Goal: Use online tool/utility: Utilize a website feature to perform a specific function

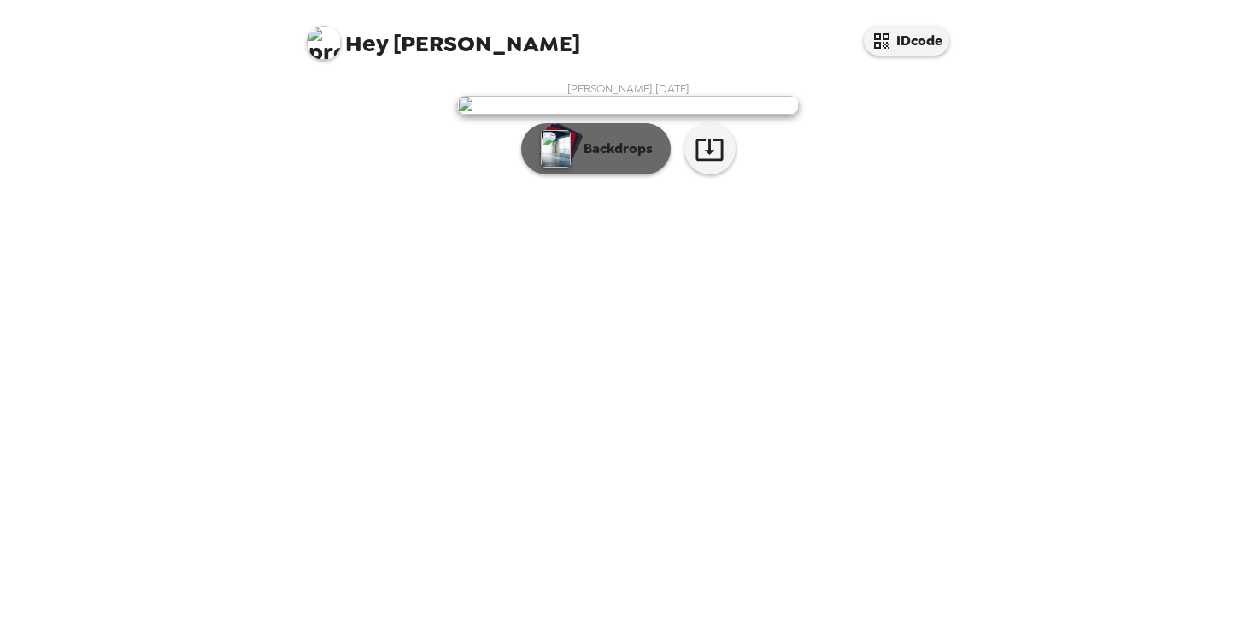
click at [593, 159] on p "Backdrops" at bounding box center [614, 148] width 78 height 21
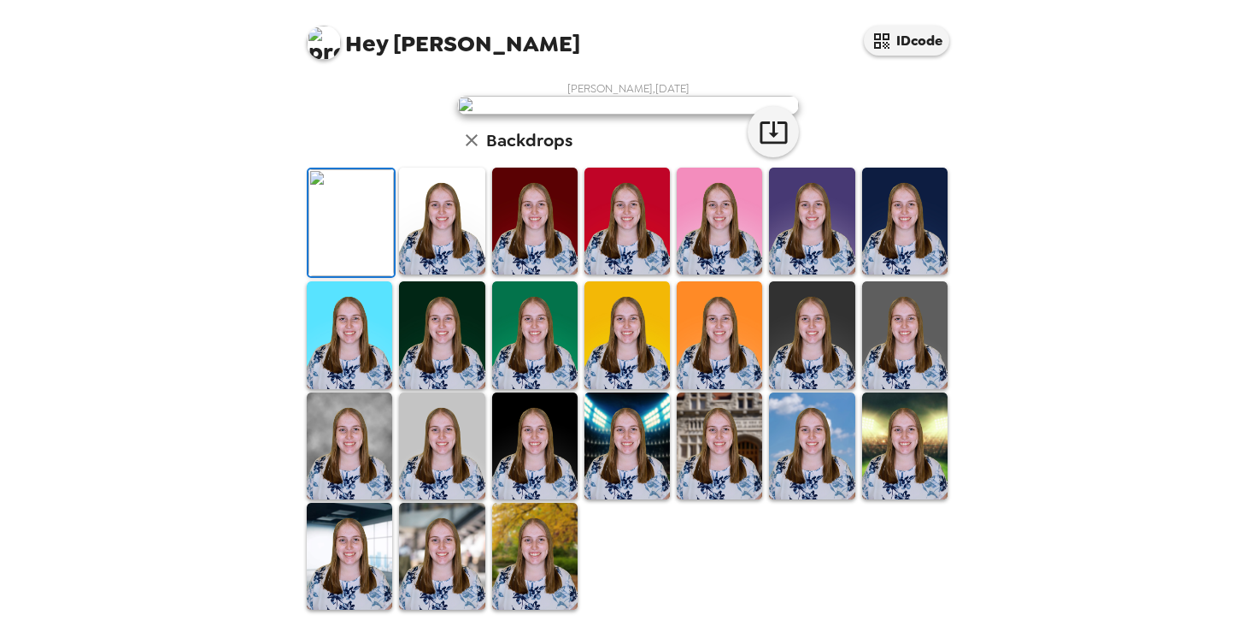
scroll to position [118, 0]
click at [711, 274] on img at bounding box center [719, 221] width 85 height 107
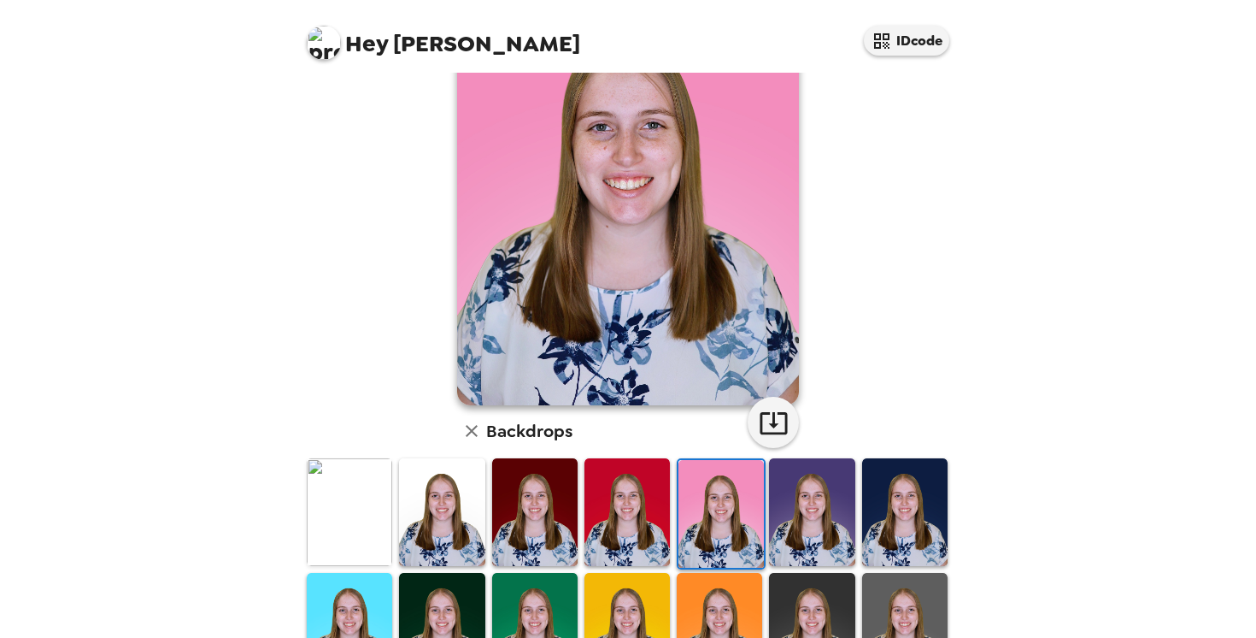
scroll to position [0, 0]
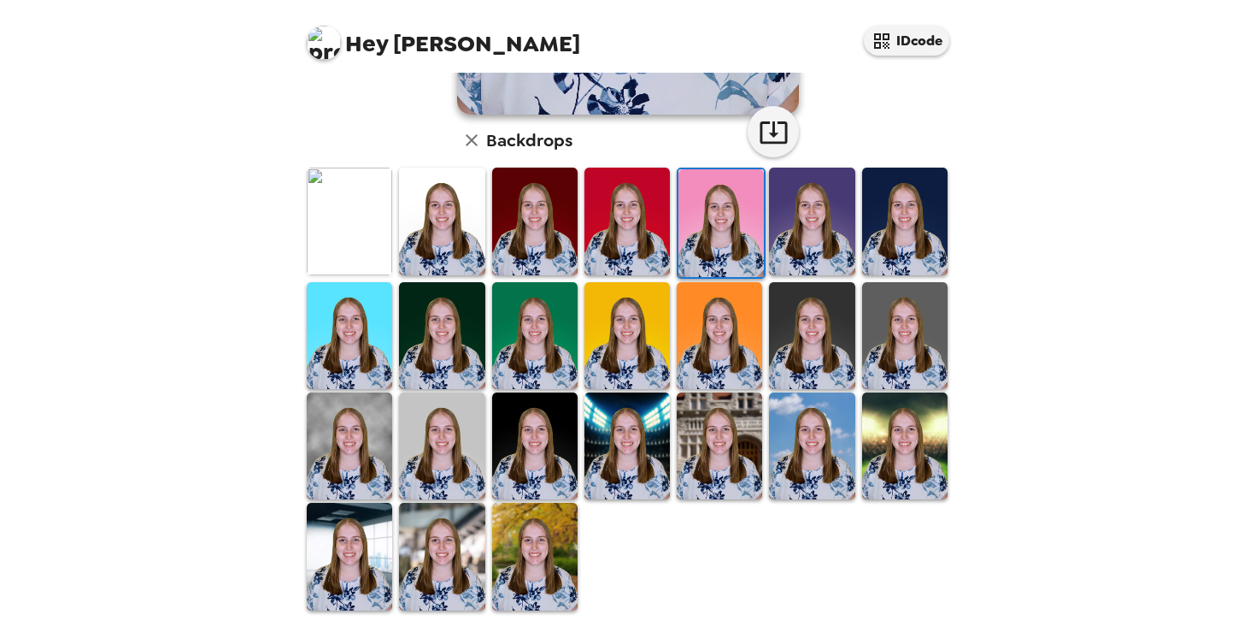
click at [538, 537] on img at bounding box center [534, 556] width 85 height 107
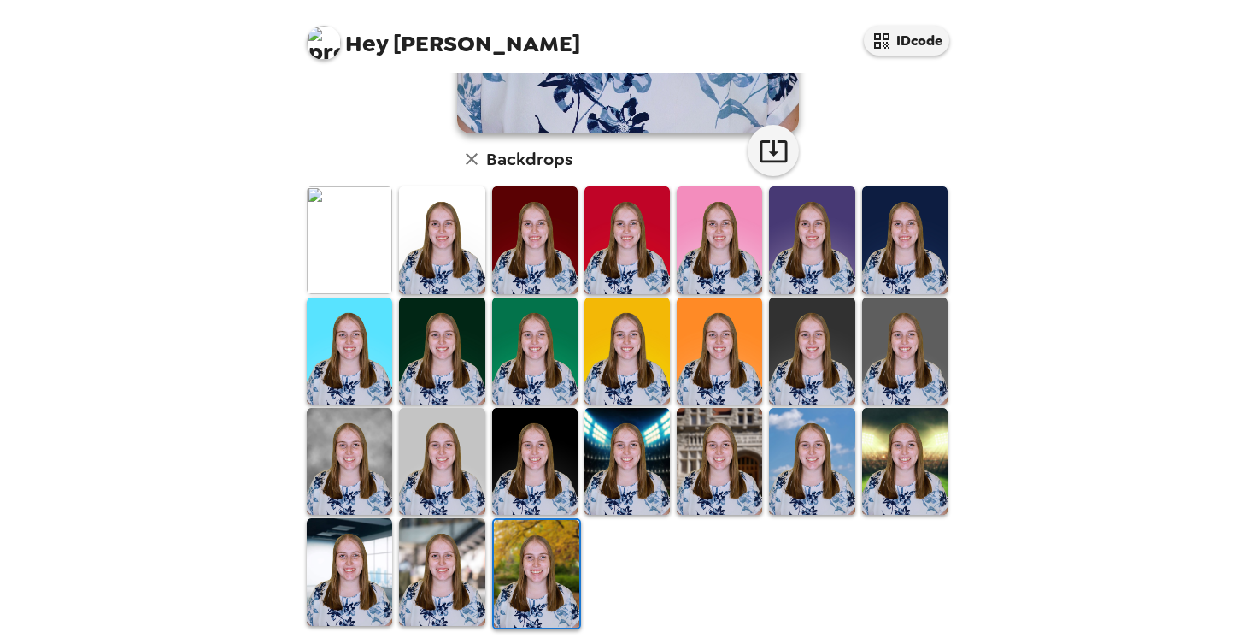
scroll to position [409, 0]
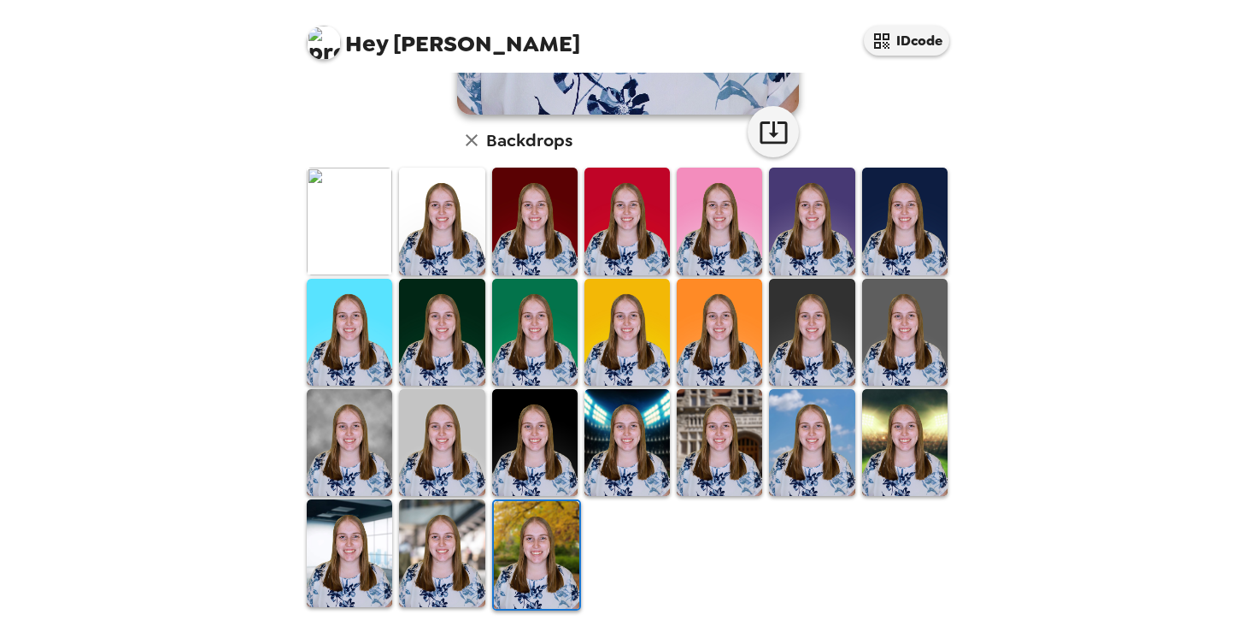
click at [452, 325] on img at bounding box center [441, 332] width 85 height 107
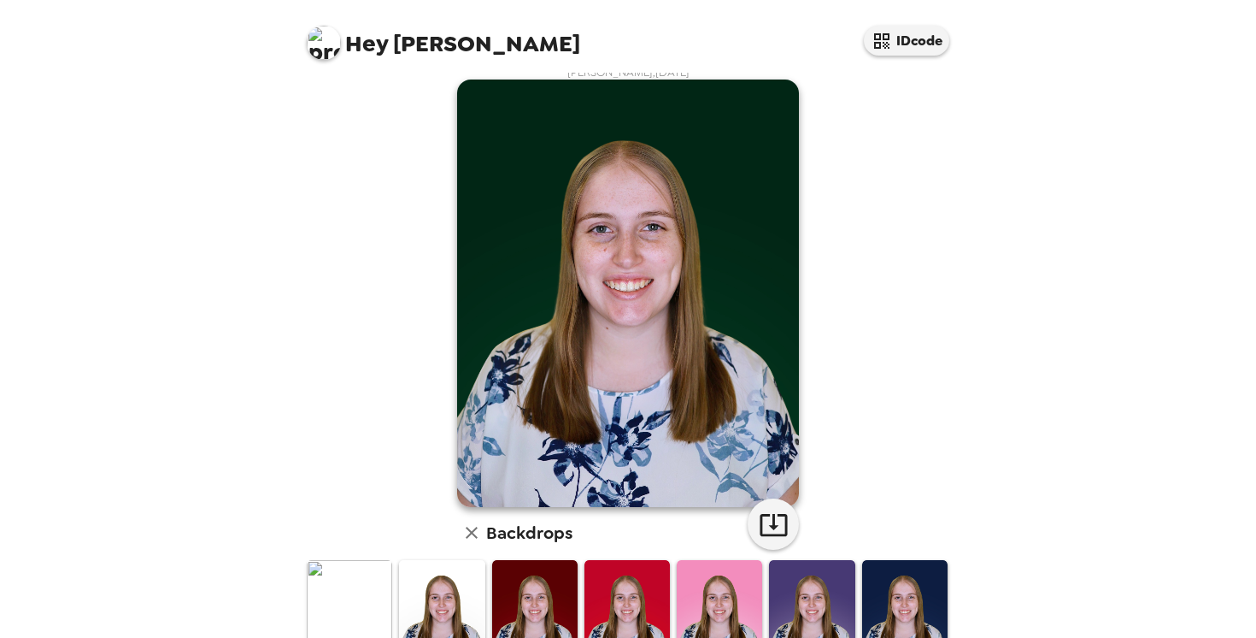
scroll to position [0, 0]
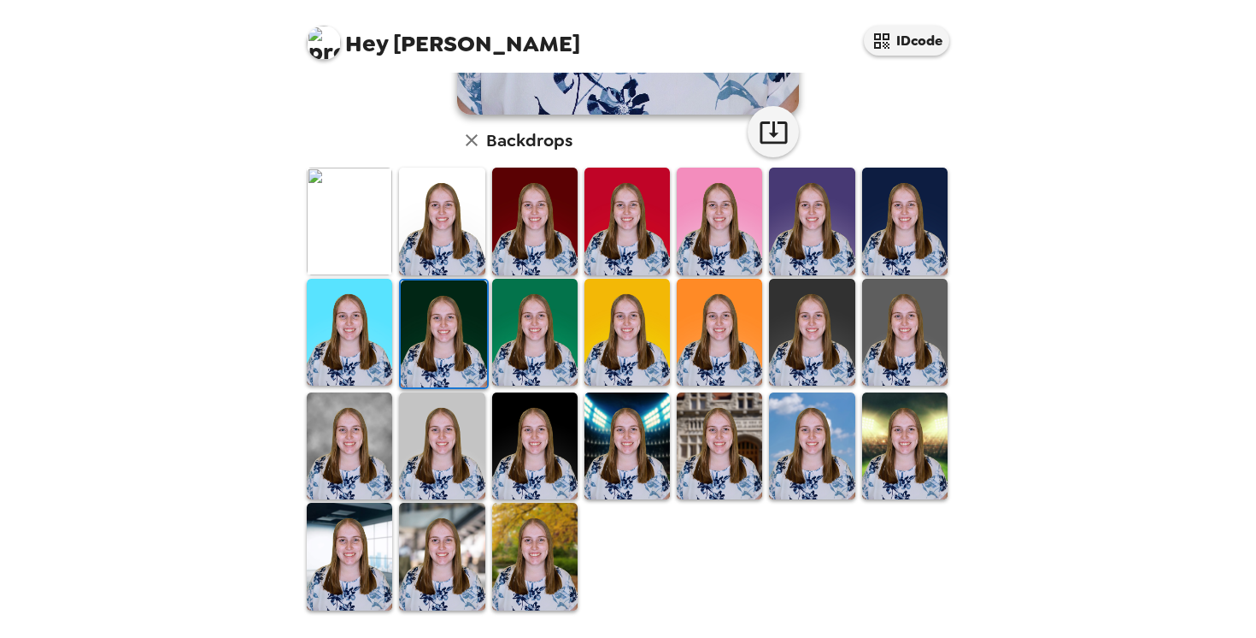
click at [377, 415] on img at bounding box center [349, 445] width 85 height 107
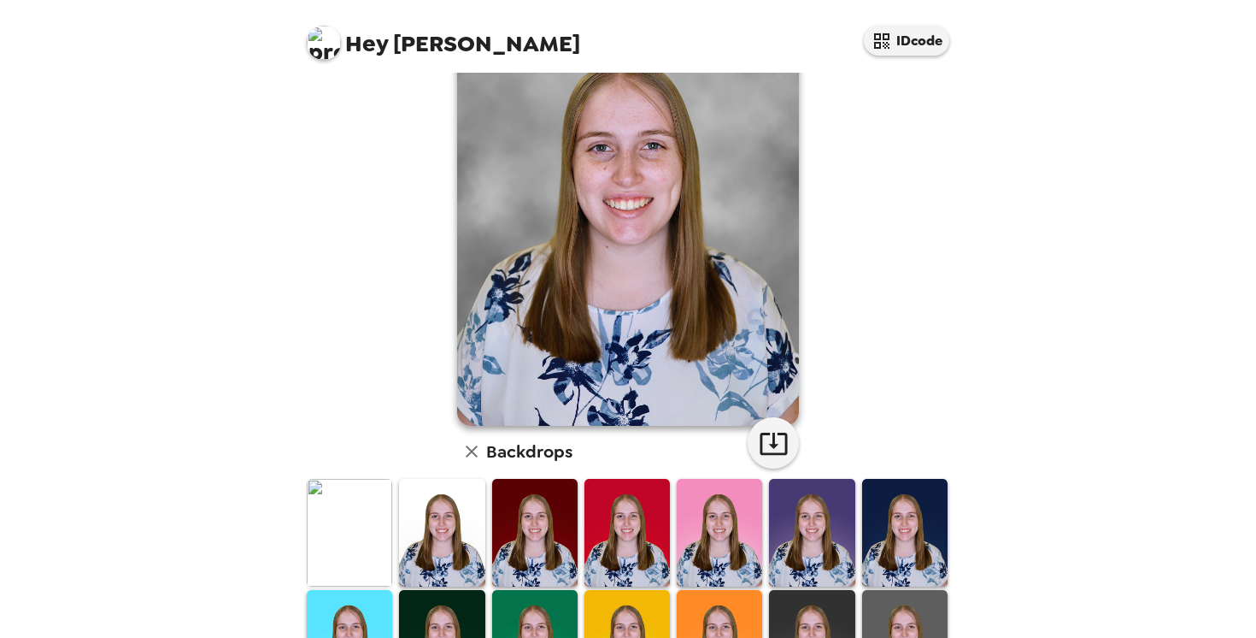
scroll to position [126, 0]
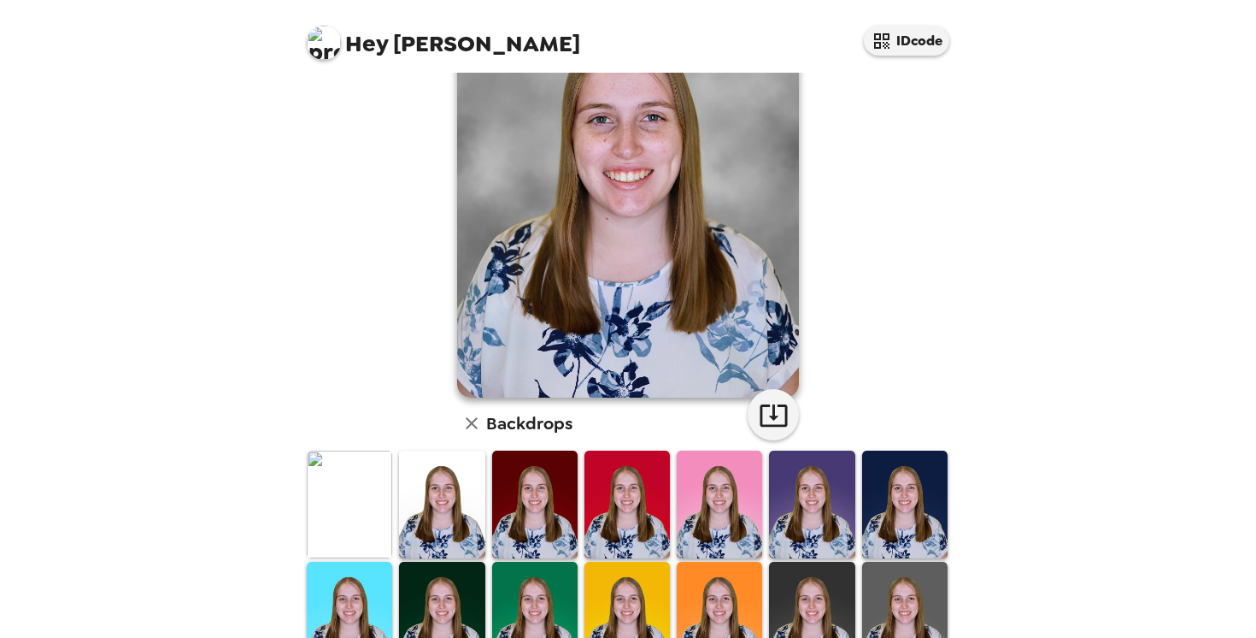
click at [833, 573] on img at bounding box center [811, 614] width 85 height 107
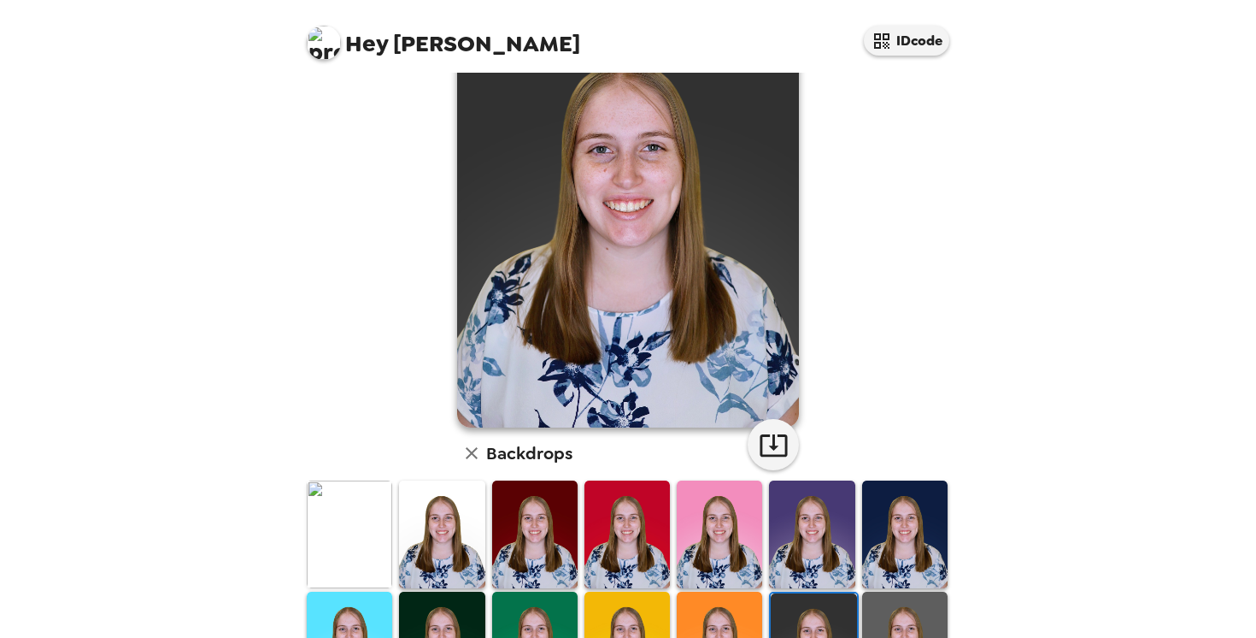
scroll to position [92, 0]
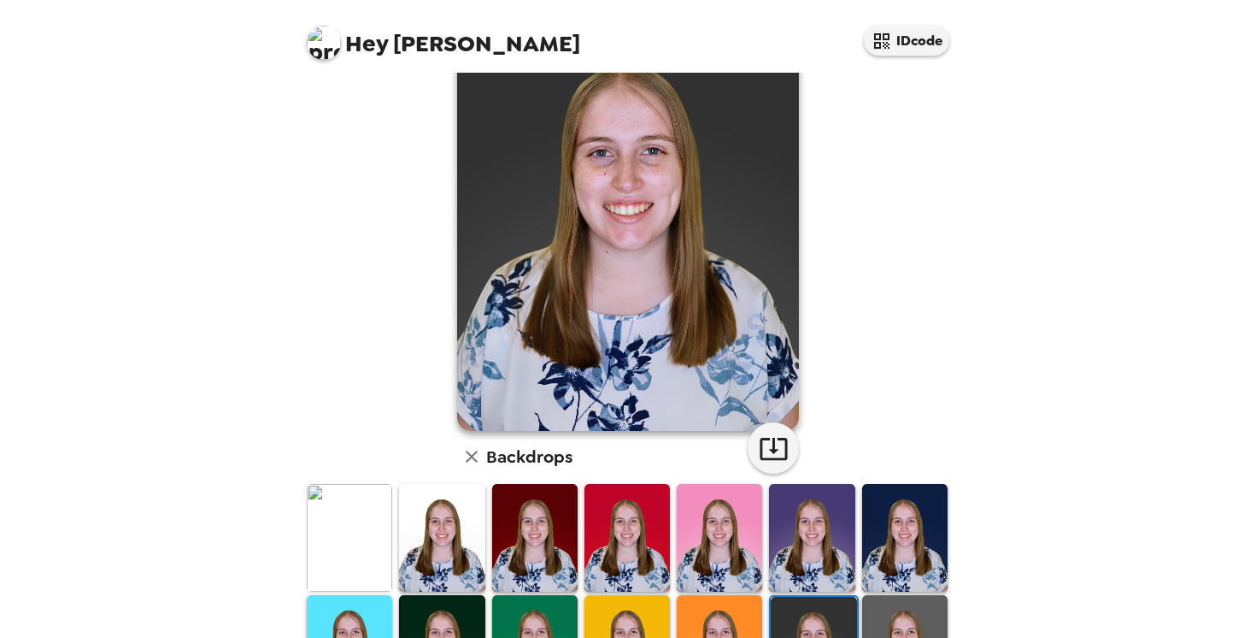
click at [881, 609] on img at bounding box center [904, 648] width 85 height 107
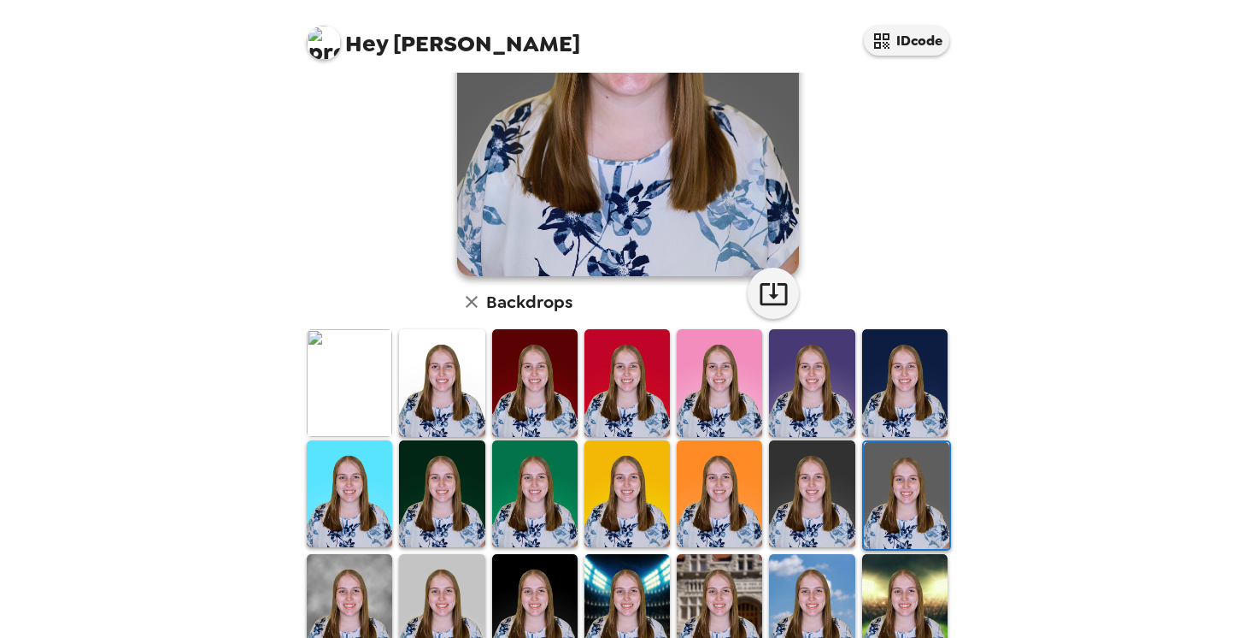
scroll to position [286, 0]
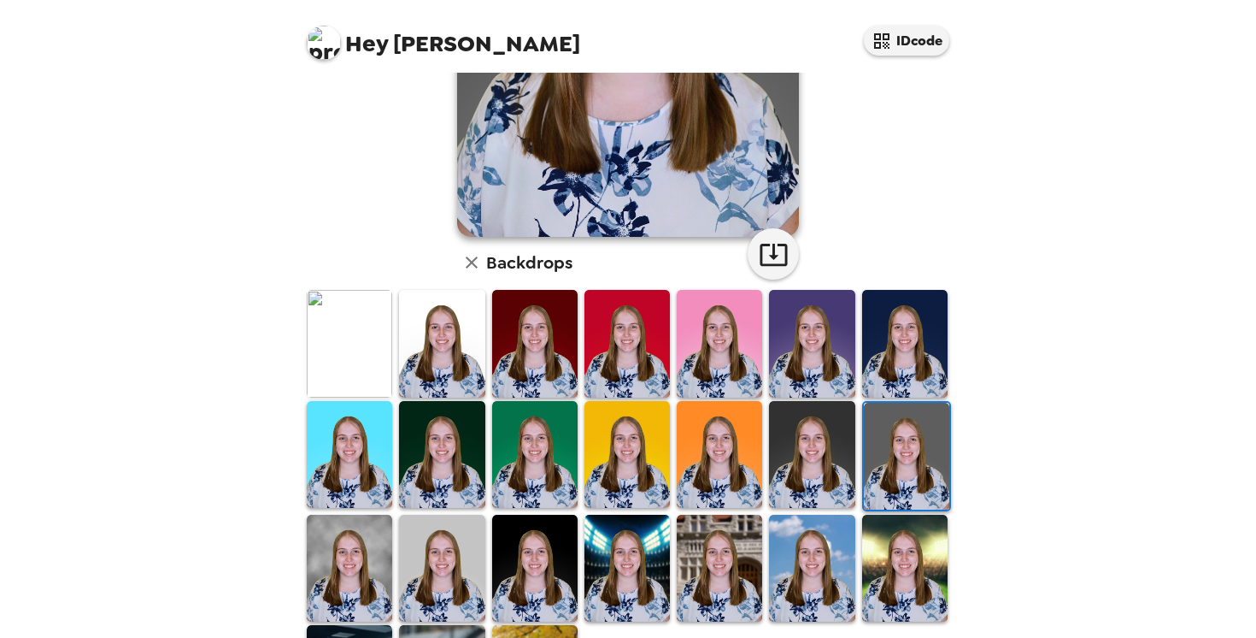
click at [367, 534] on img at bounding box center [349, 567] width 85 height 107
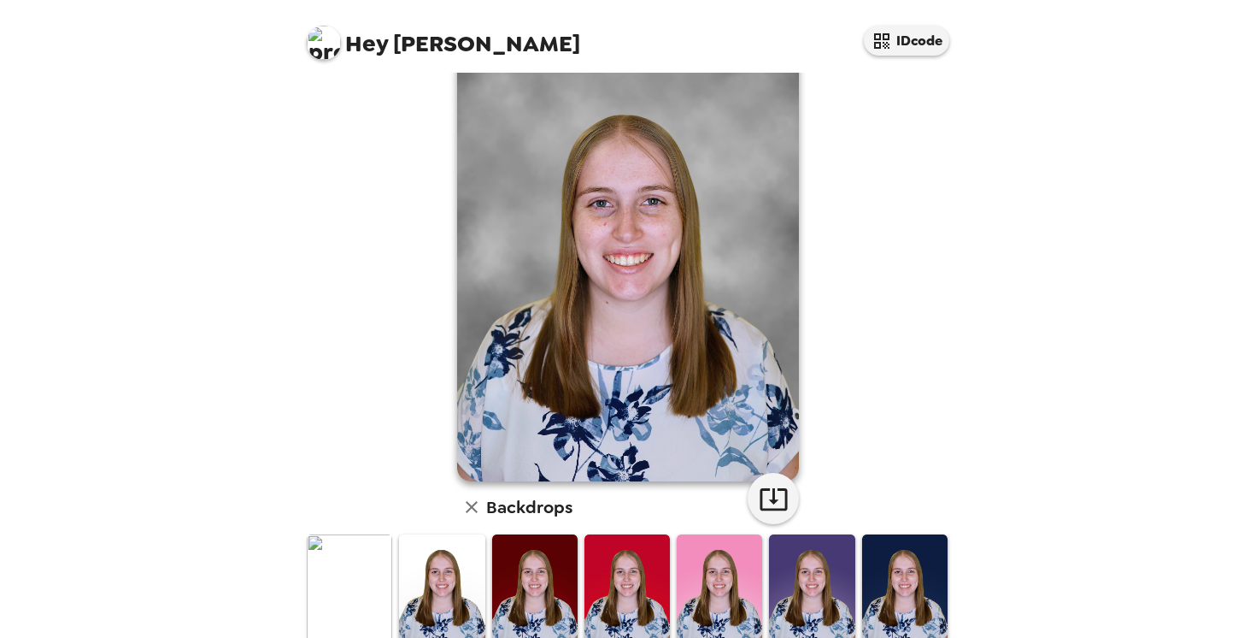
scroll to position [26, 0]
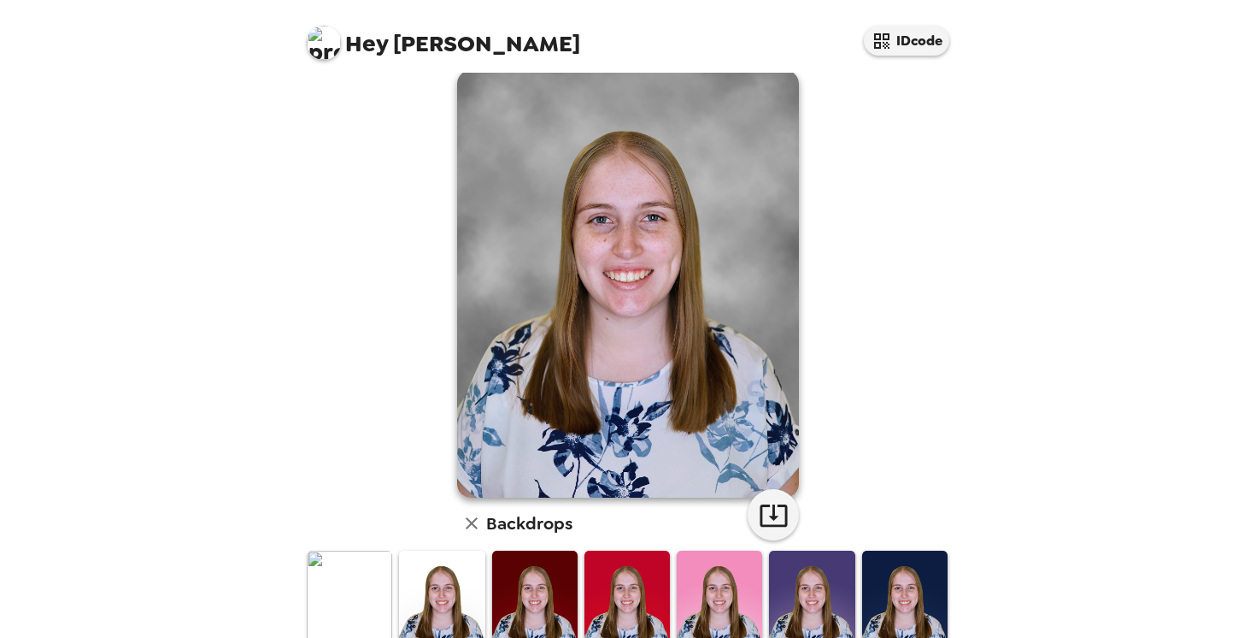
click at [356, 556] on img at bounding box center [349, 603] width 85 height 107
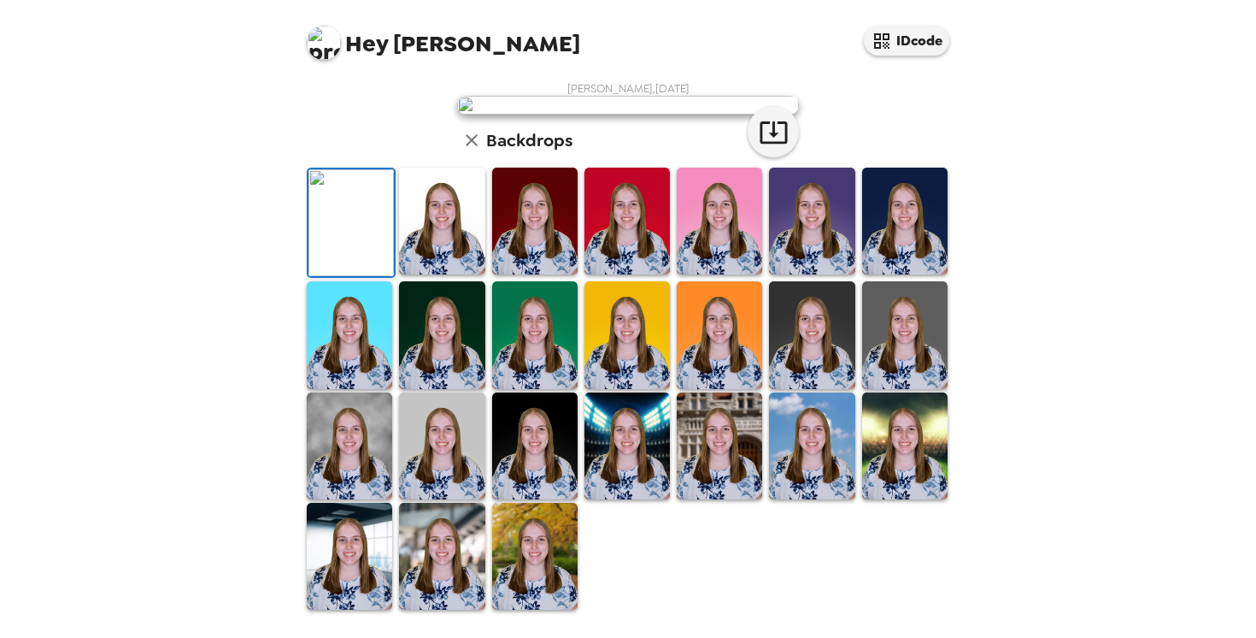
scroll to position [231, 0]
click at [463, 274] on img at bounding box center [441, 221] width 85 height 107
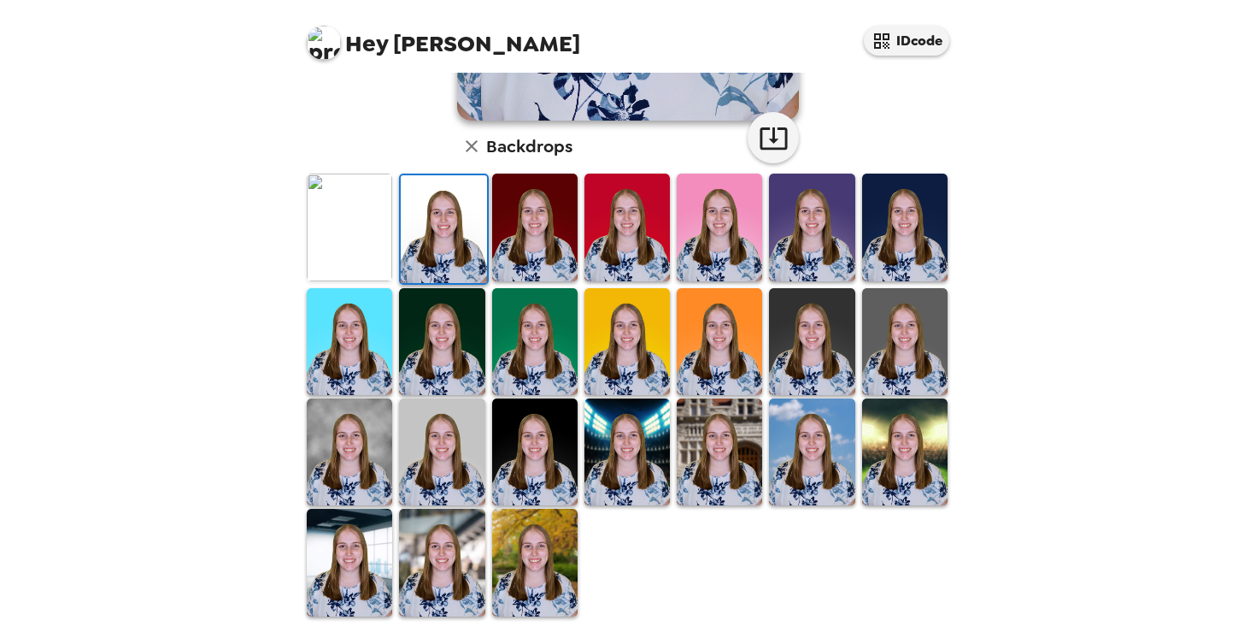
scroll to position [409, 0]
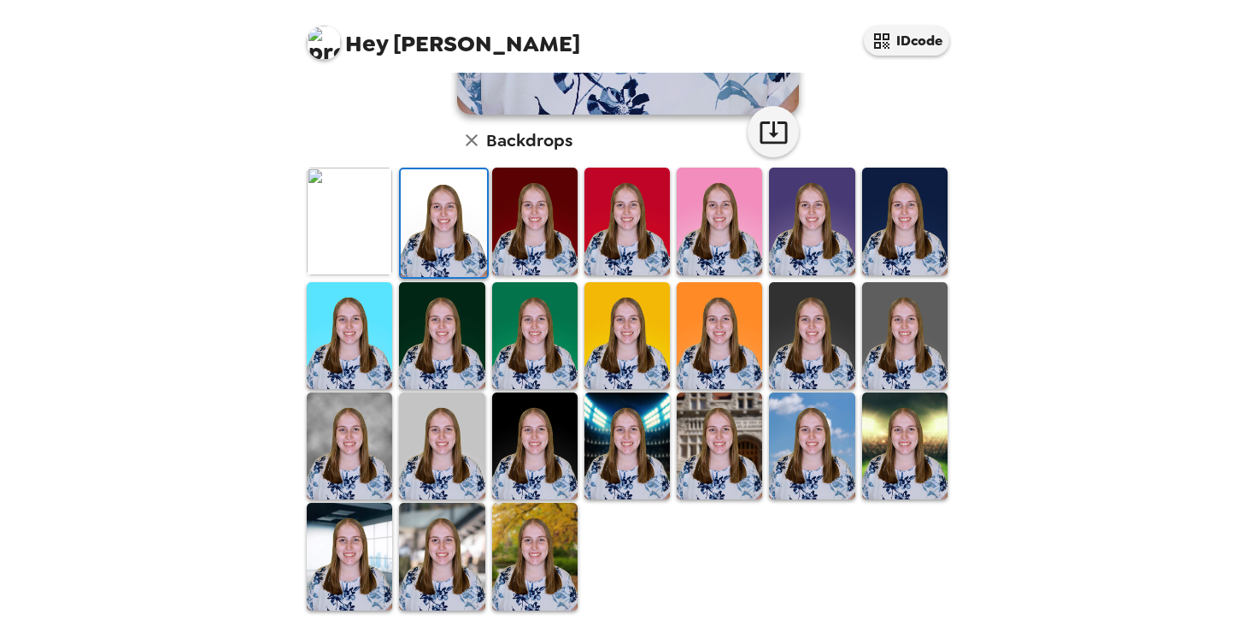
click at [514, 434] on img at bounding box center [534, 445] width 85 height 107
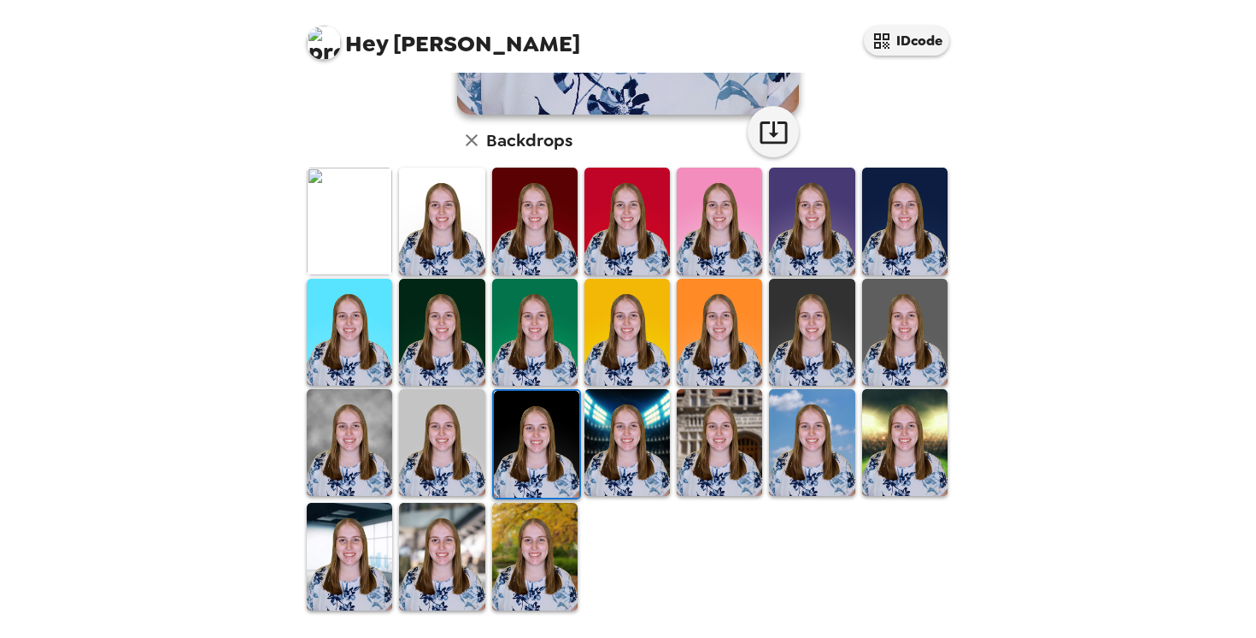
click at [539, 509] on img at bounding box center [534, 556] width 85 height 107
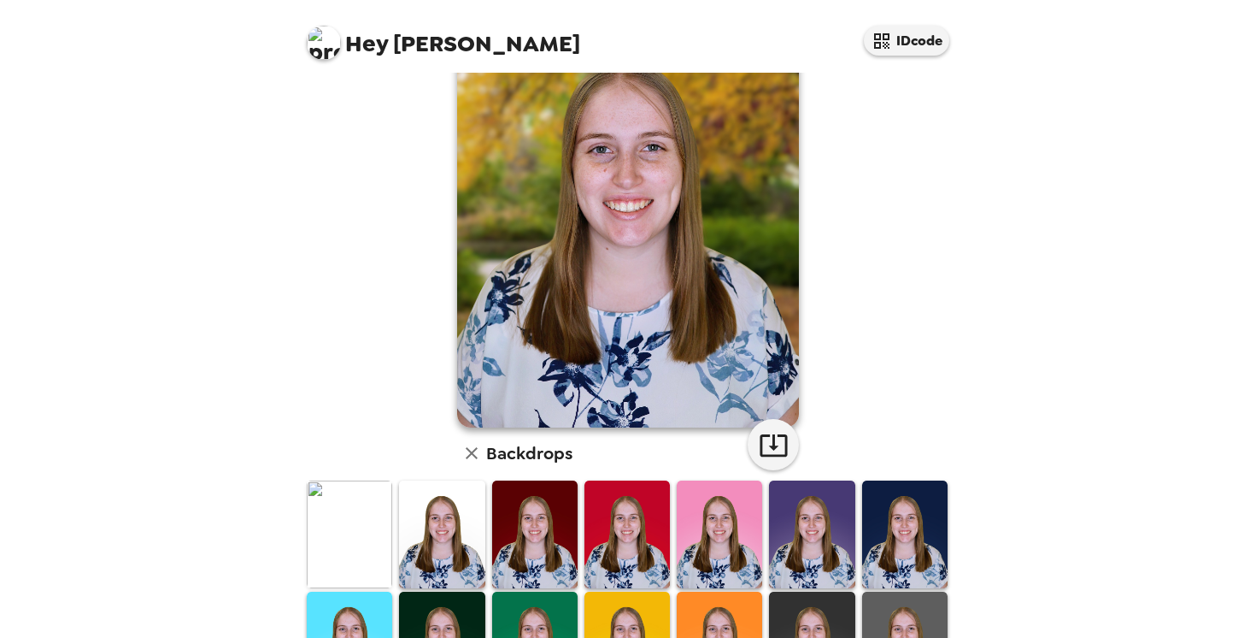
scroll to position [0, 0]
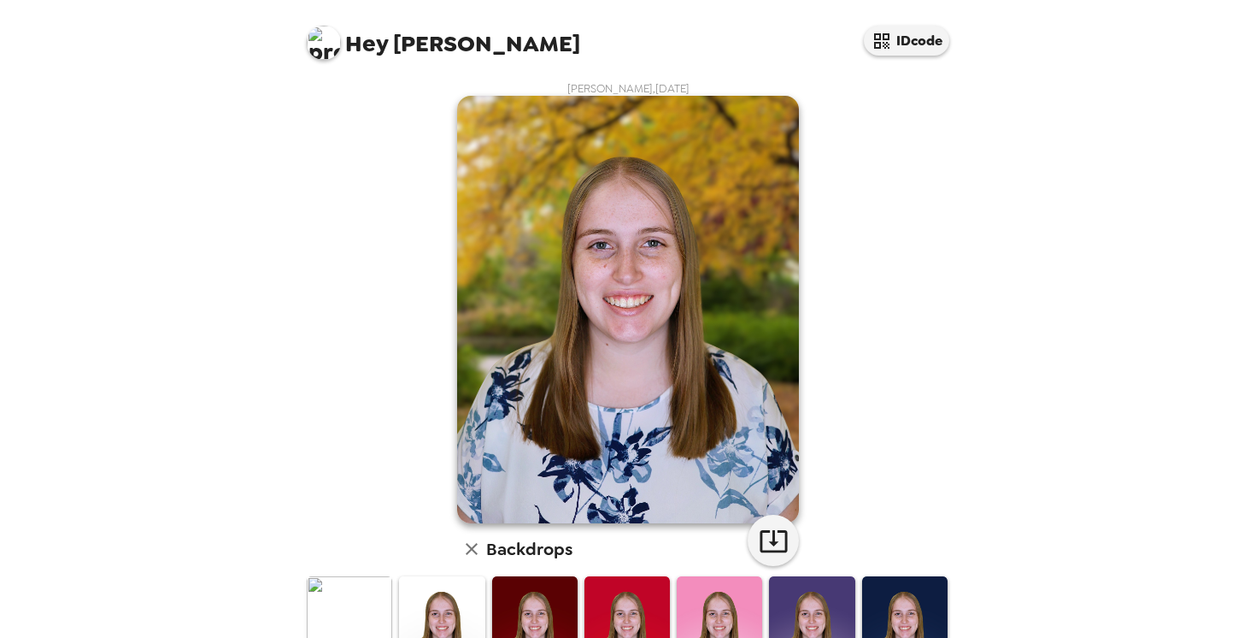
click at [370, 612] on img at bounding box center [349, 629] width 85 height 107
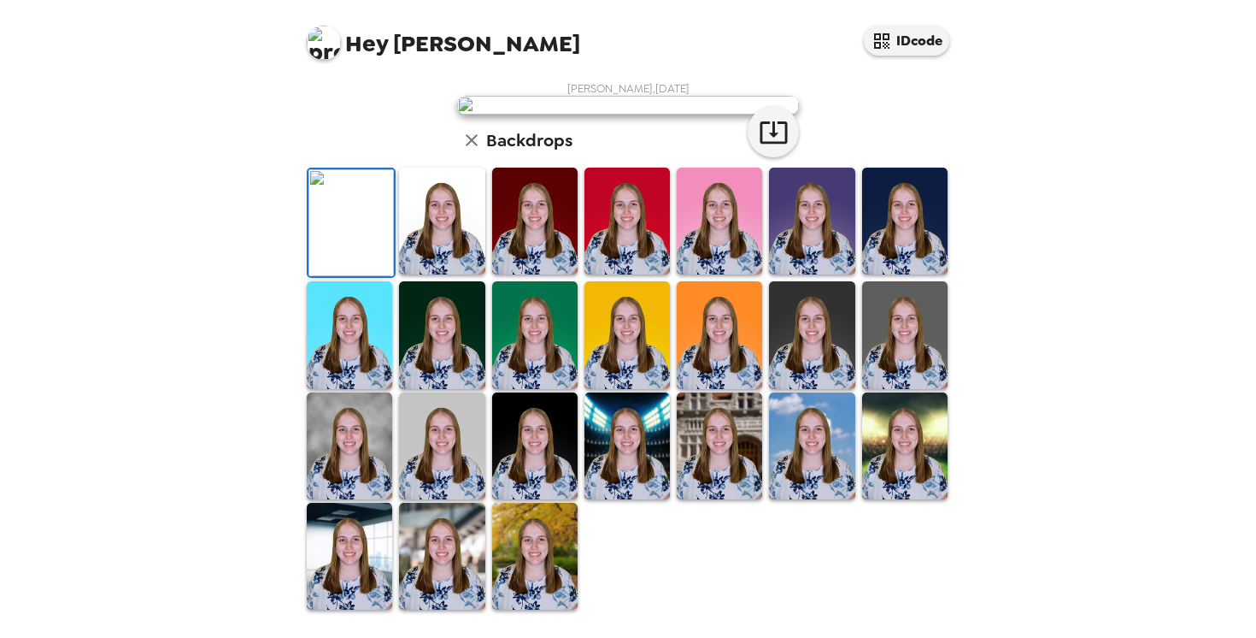
scroll to position [311, 0]
click at [902, 499] on img at bounding box center [904, 445] width 85 height 107
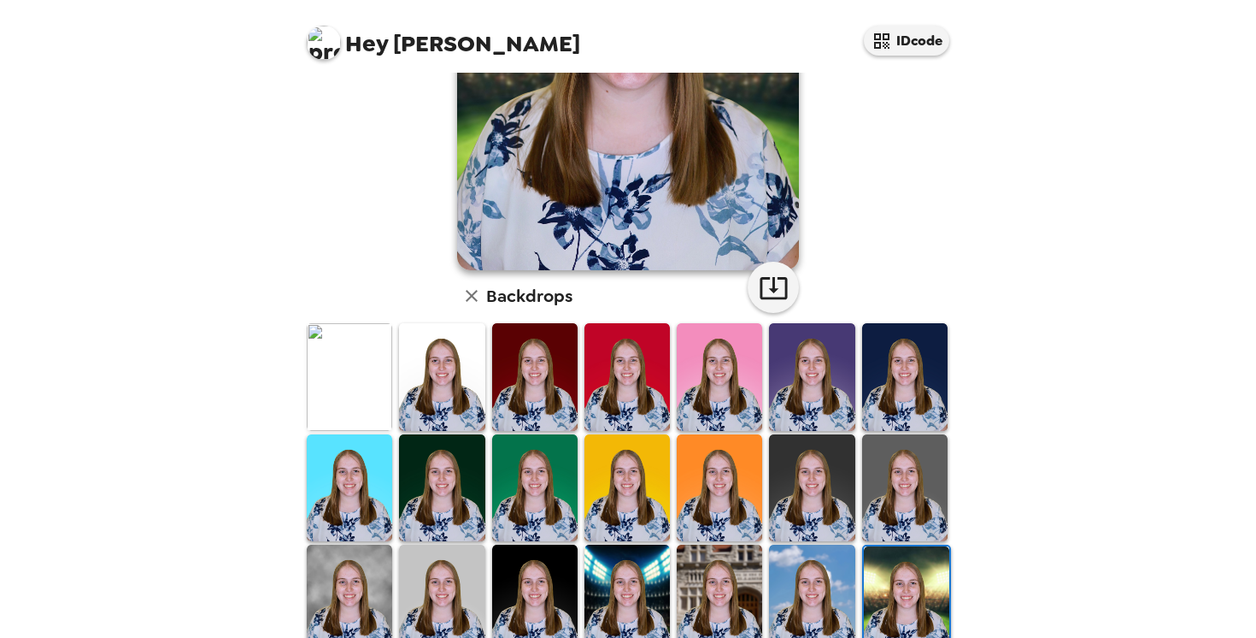
scroll to position [313, 0]
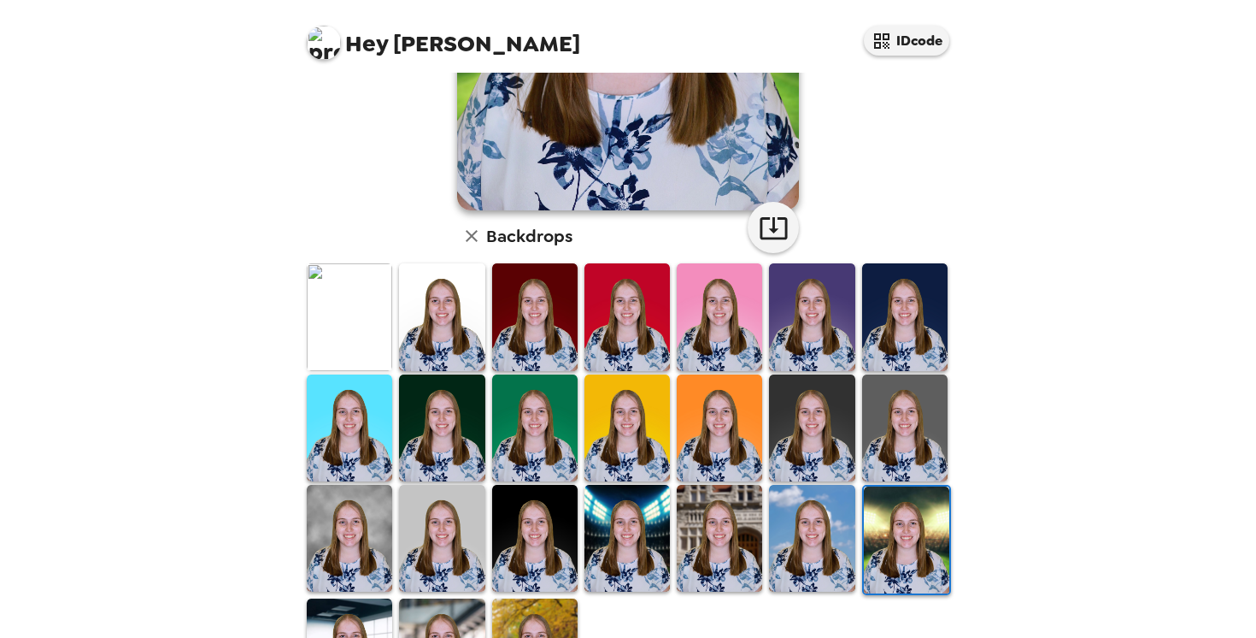
click at [685, 411] on img at bounding box center [719, 427] width 85 height 107
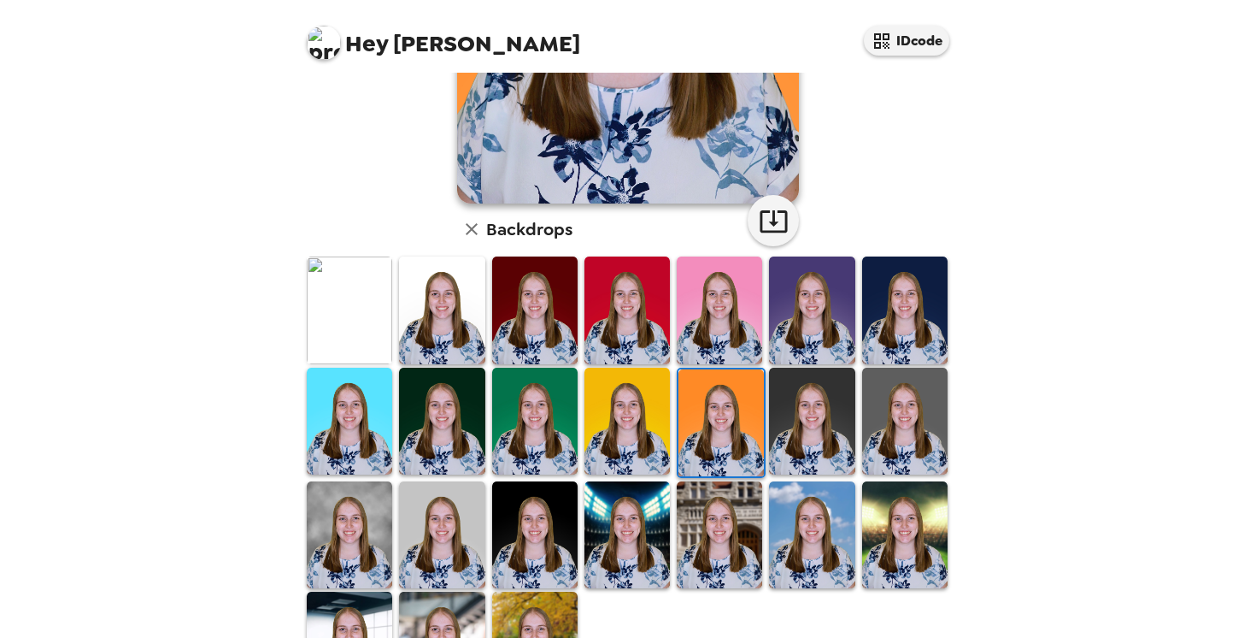
scroll to position [409, 0]
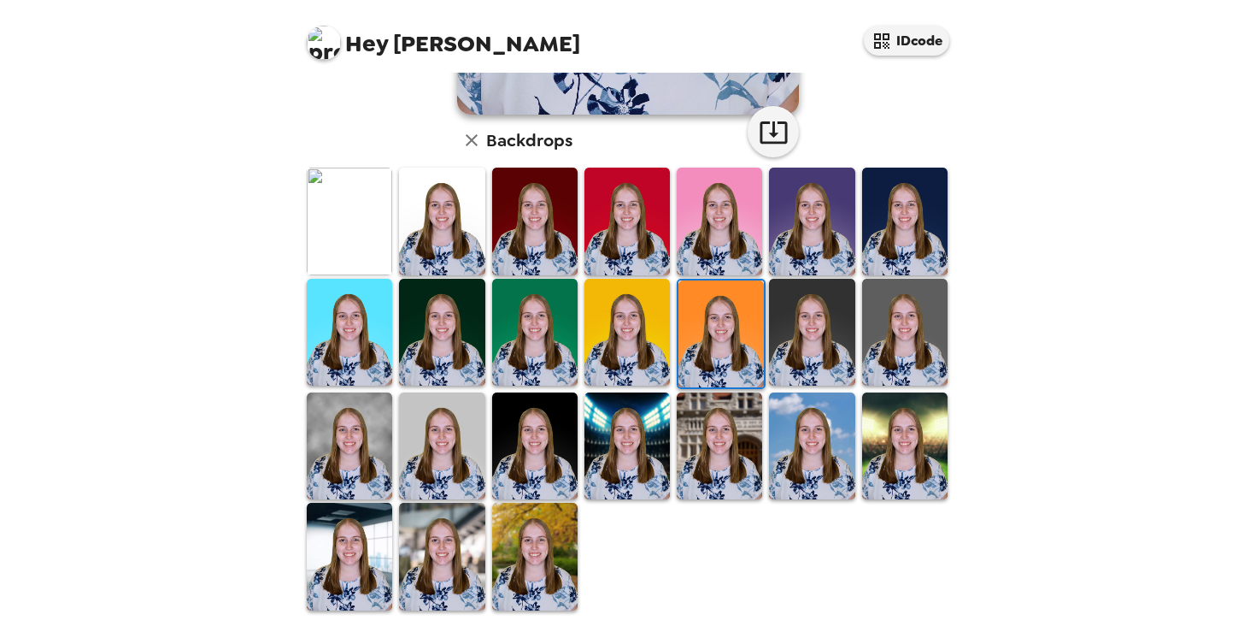
click at [520, 438] on img at bounding box center [534, 445] width 85 height 107
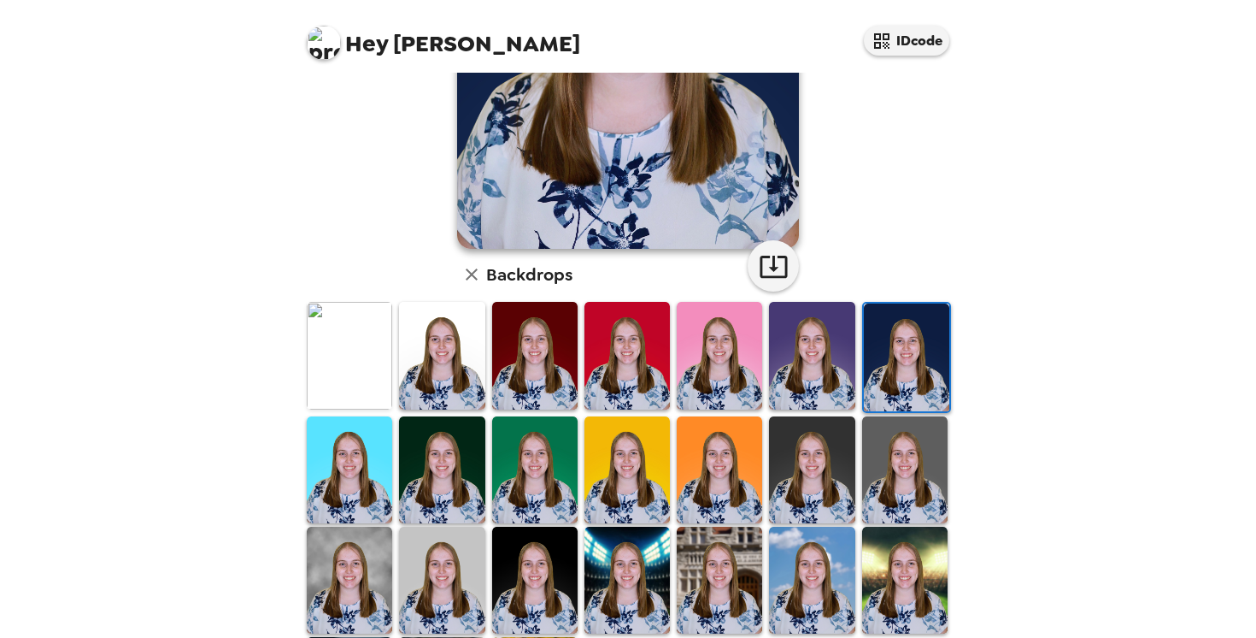
scroll to position [409, 0]
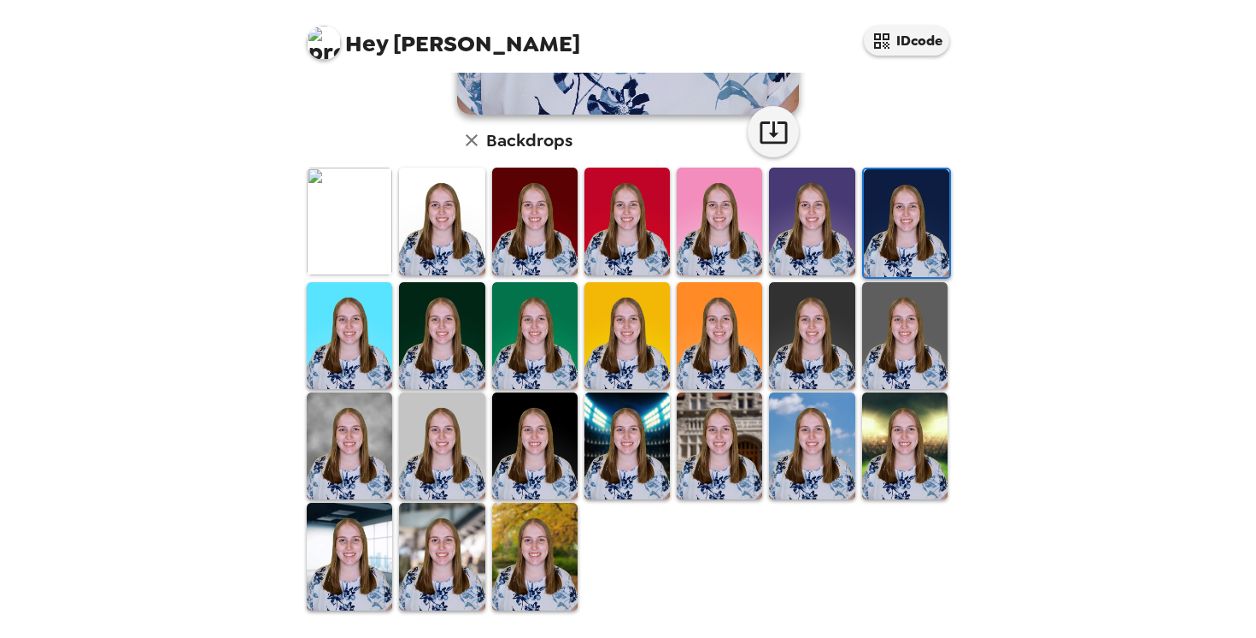
click at [460, 569] on img at bounding box center [441, 556] width 85 height 107
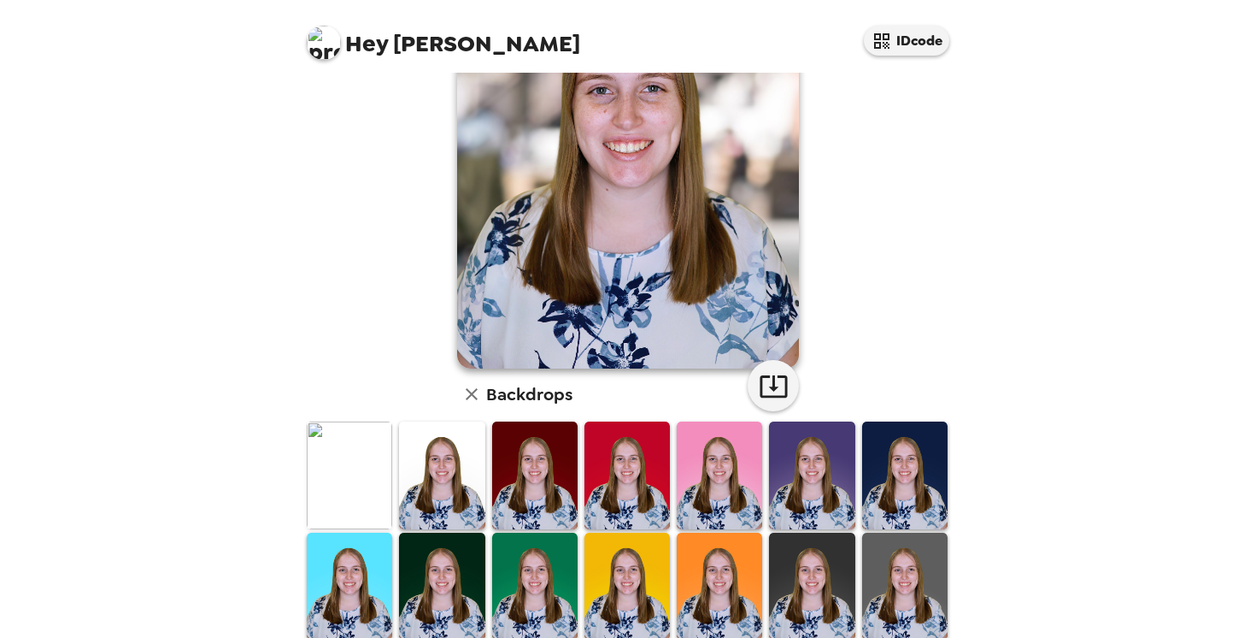
scroll to position [0, 0]
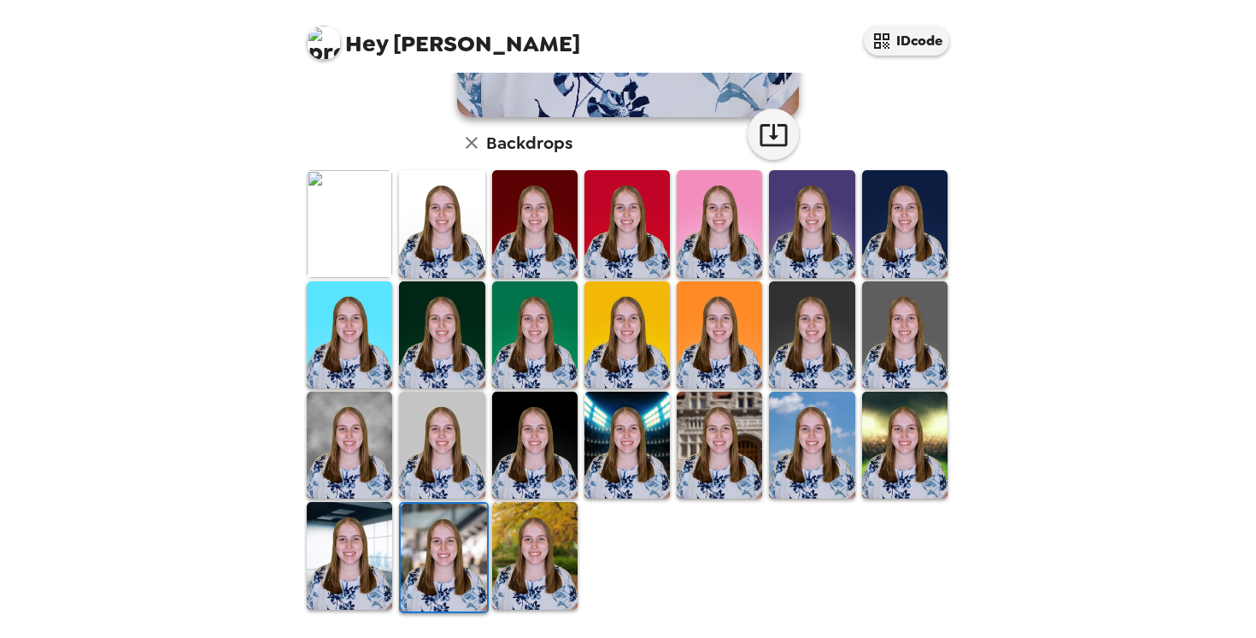
click at [532, 544] on img at bounding box center [534, 555] width 85 height 107
